Goal: Task Accomplishment & Management: Use online tool/utility

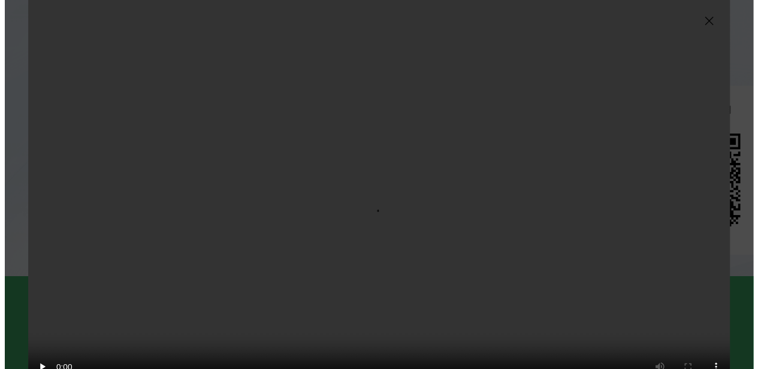
scroll to position [0, 2132]
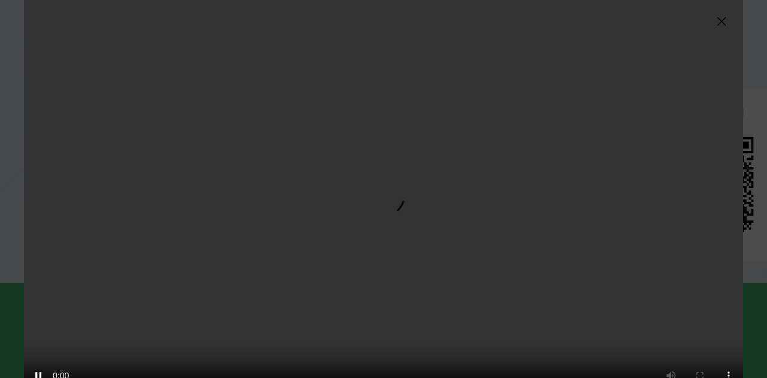
click at [726, 24] on img at bounding box center [722, 21] width 14 height 14
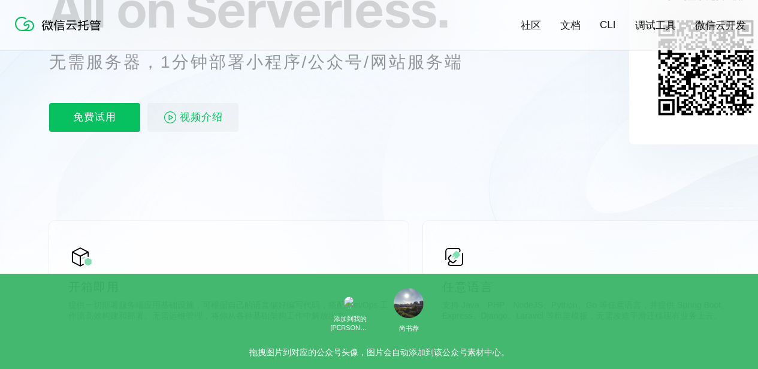
scroll to position [300, 0]
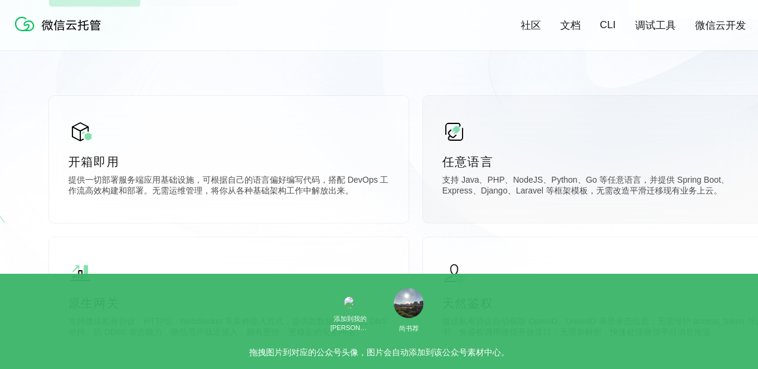
click at [666, 212] on div "任意语言 支持 Java、PHP、NodeJS、Python、Go 等任意语言，并提供 Spring Boot、Express、Django、Laravel …" at bounding box center [603, 159] width 360 height 127
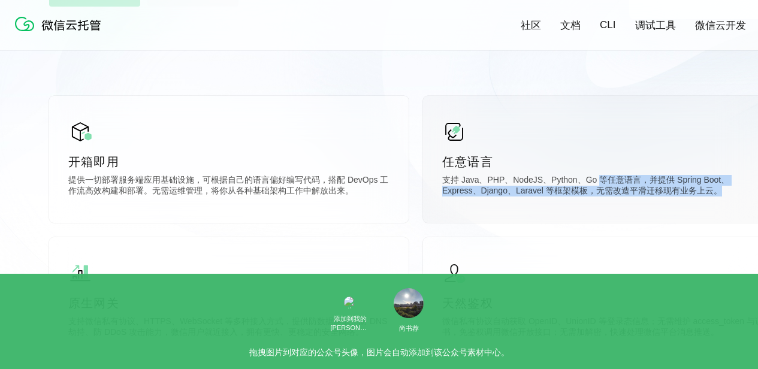
drag, startPoint x: 685, startPoint y: 202, endPoint x: 592, endPoint y: 182, distance: 95.0
click at [592, 182] on div "任意语言 支持 Java、PHP、NodeJS、Python、Go 等任意语言，并提供 Spring Boot、Express、Django、Laravel …" at bounding box center [603, 159] width 360 height 127
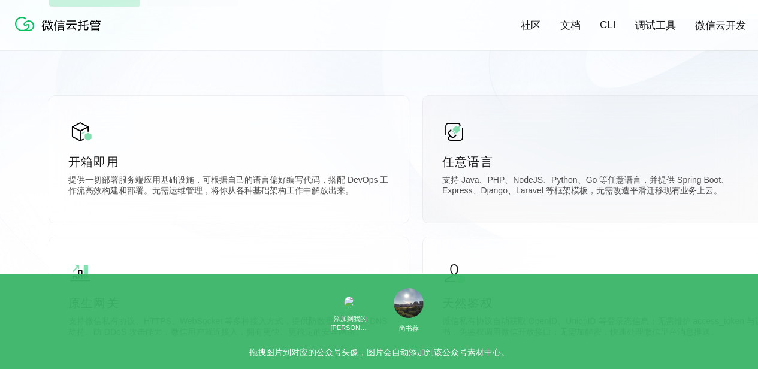
click at [545, 175] on div "任意语言 支持 Java、PHP、NodeJS、Python、Go 等任意语言，并提供 Spring Boot、Express、Django、Laravel …" at bounding box center [603, 159] width 360 height 127
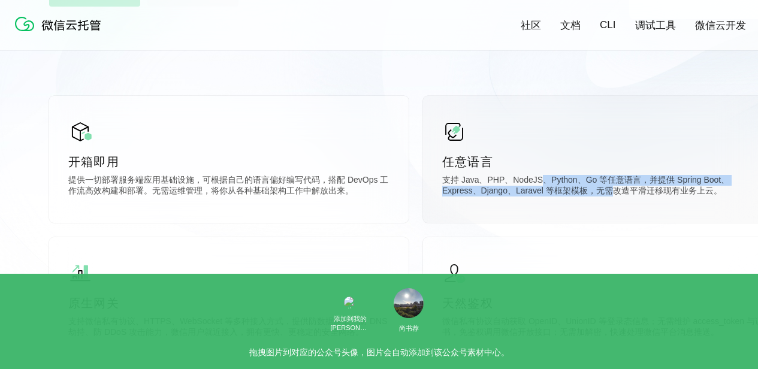
drag, startPoint x: 536, startPoint y: 180, endPoint x: 571, endPoint y: 206, distance: 43.3
click at [571, 206] on div "任意语言 支持 Java、PHP、NodeJS、Python、Go 等任意语言，并提供 Spring Boot、Express、Django、Laravel …" at bounding box center [603, 159] width 360 height 127
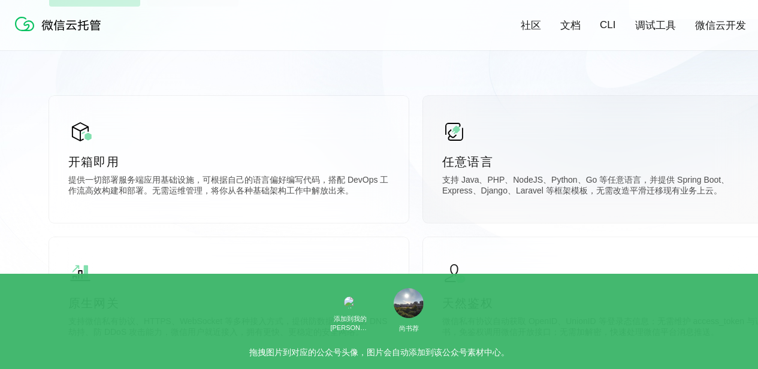
click at [571, 206] on div "任意语言 支持 Java、PHP、NodeJS、Python、Go 等任意语言，并提供 Spring Boot、Express、Django、Laravel …" at bounding box center [603, 159] width 360 height 127
drag, startPoint x: 604, startPoint y: 201, endPoint x: 541, endPoint y: 188, distance: 65.0
click at [541, 188] on div "任意语言 支持 Java、PHP、NodeJS、Python、Go 等任意语言，并提供 Spring Boot、Express、Django、Laravel …" at bounding box center [603, 159] width 360 height 127
click at [532, 185] on p "支持 Java、PHP、NodeJS、Python、Go 等任意语言，并提供 Spring Boot、Express、Django、Laravel 等框架模板…" at bounding box center [602, 187] width 321 height 24
drag, startPoint x: 508, startPoint y: 171, endPoint x: 588, endPoint y: 194, distance: 82.8
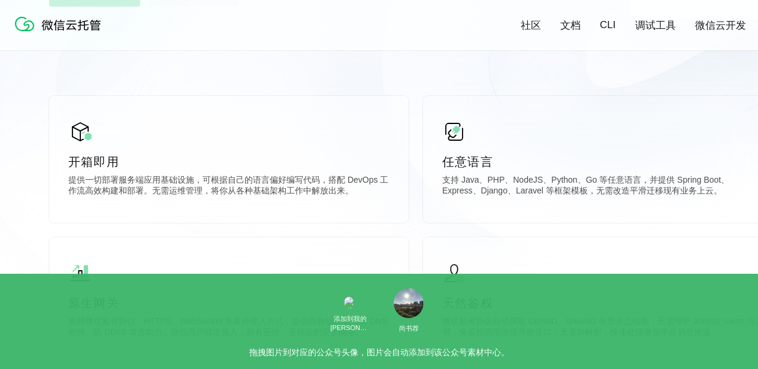
click at [578, 195] on div "任意语言 支持 Java、PHP、NodeJS、Python、Go 等任意语言，并提供 Spring Boot、Express、Django、Laravel …" at bounding box center [603, 159] width 360 height 127
click at [592, 194] on p "支持 Java、PHP、NodeJS、Python、Go 等任意语言，并提供 Spring Boot、Express、Django、Laravel 等框架模板…" at bounding box center [602, 187] width 321 height 24
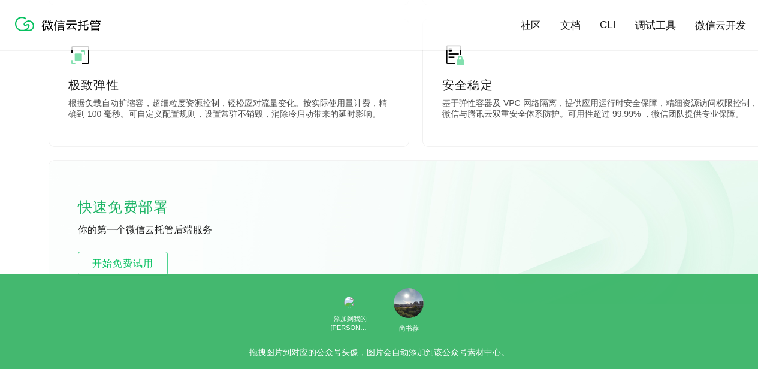
scroll to position [719, 0]
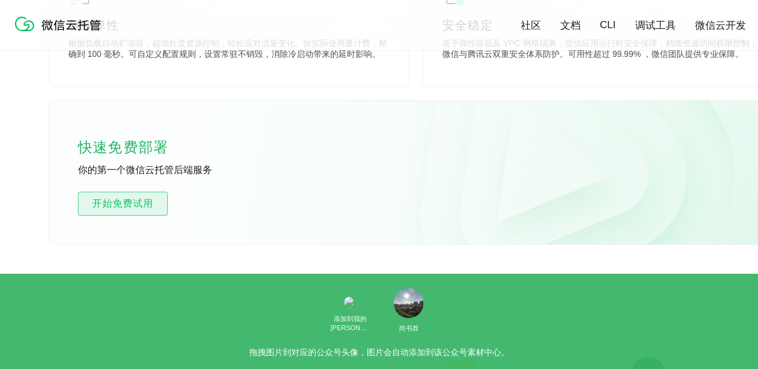
click at [107, 201] on span "开始免费试用" at bounding box center [123, 204] width 89 height 14
